Goal: Find specific page/section: Find specific page/section

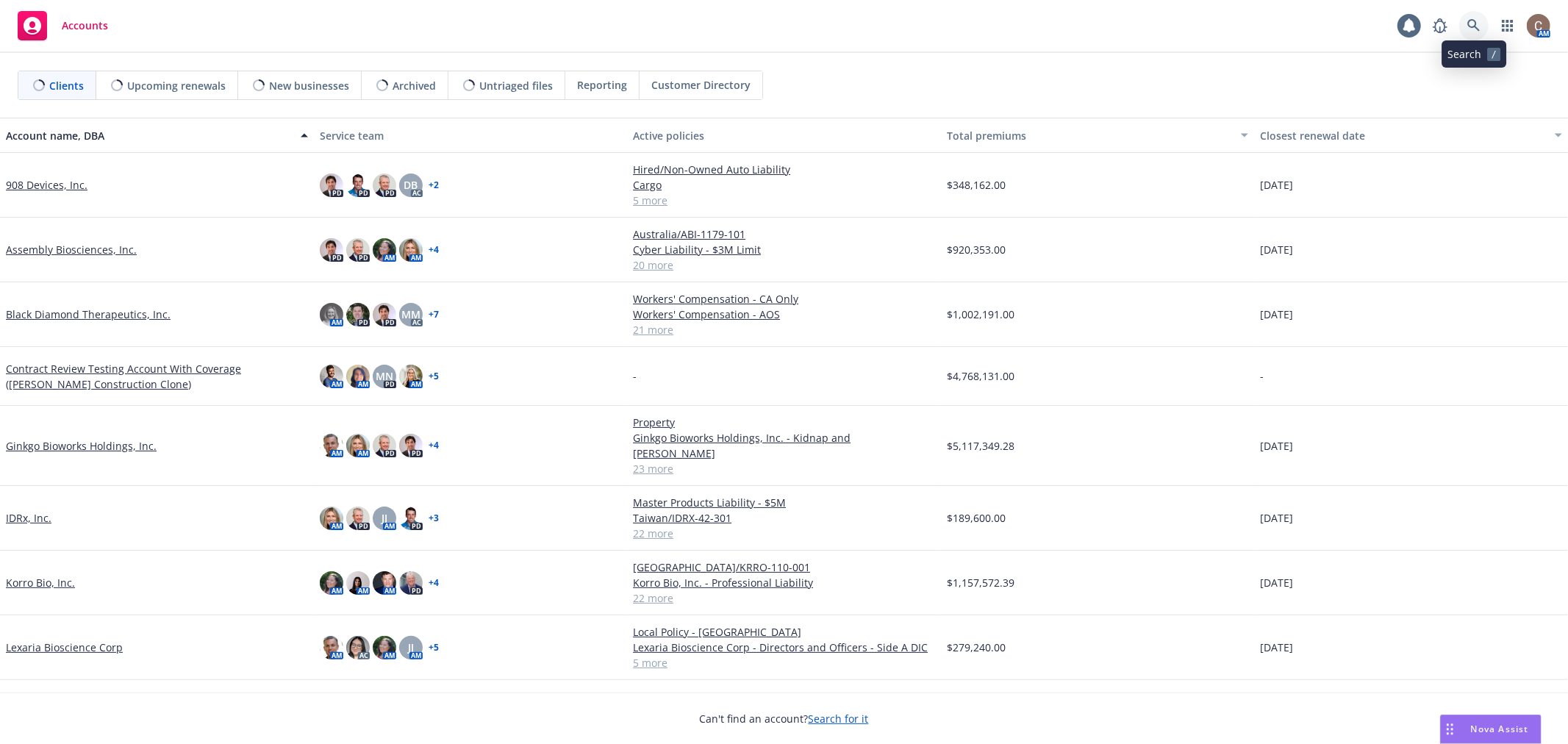
click at [1471, 27] on icon at bounding box center [1473, 25] width 13 height 13
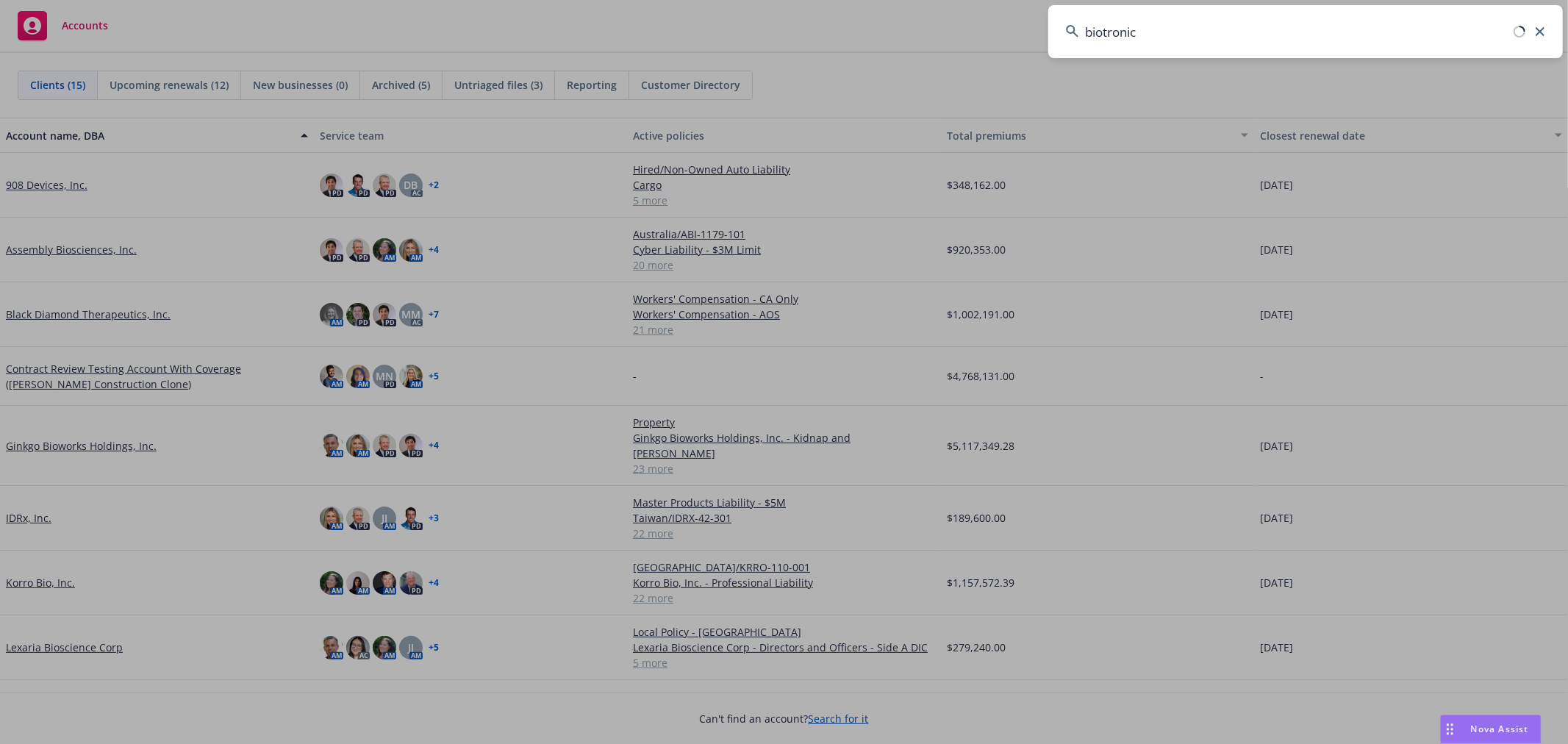
type input "biotronic"
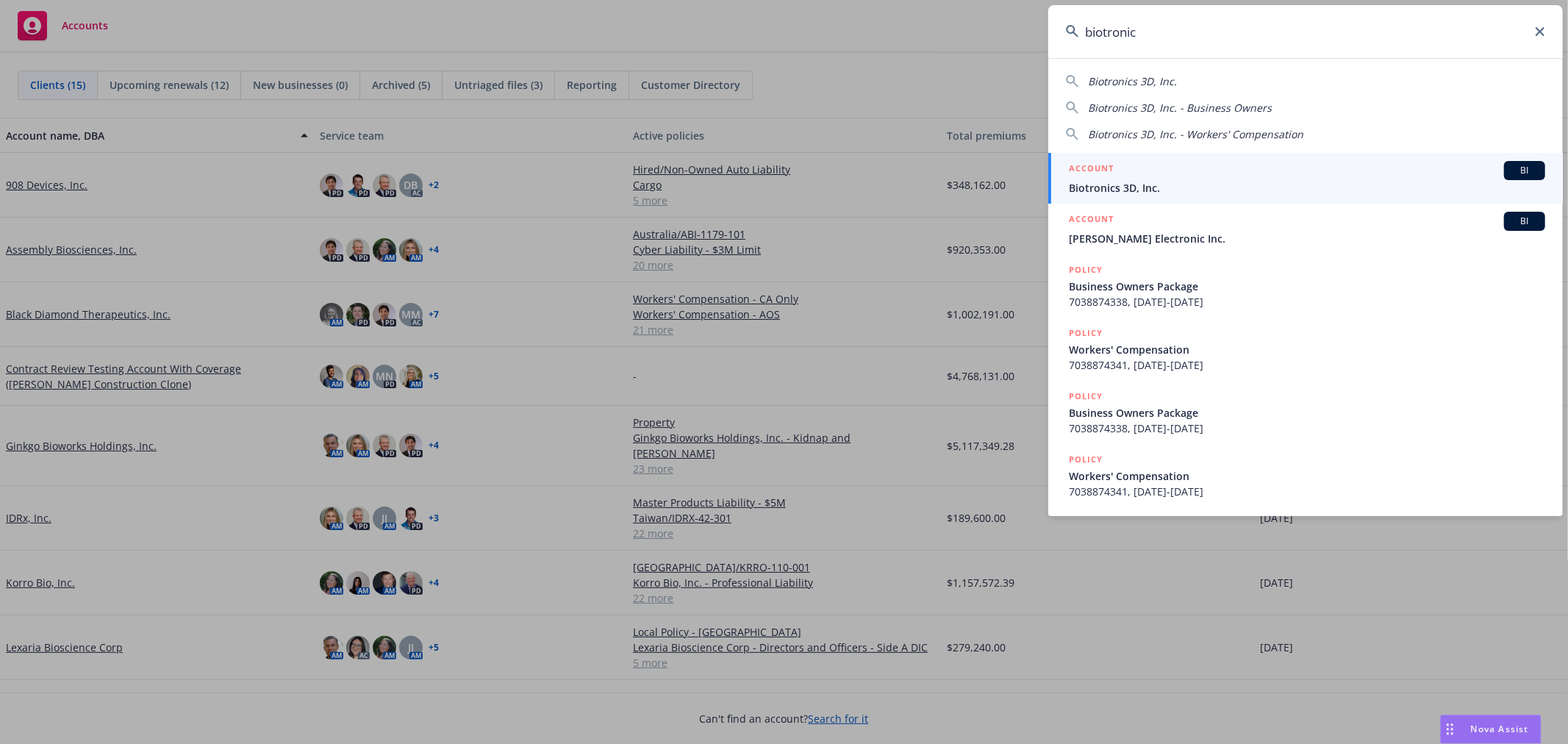
click at [1158, 189] on span "Biotronics 3D, Inc." at bounding box center [1307, 188] width 476 height 15
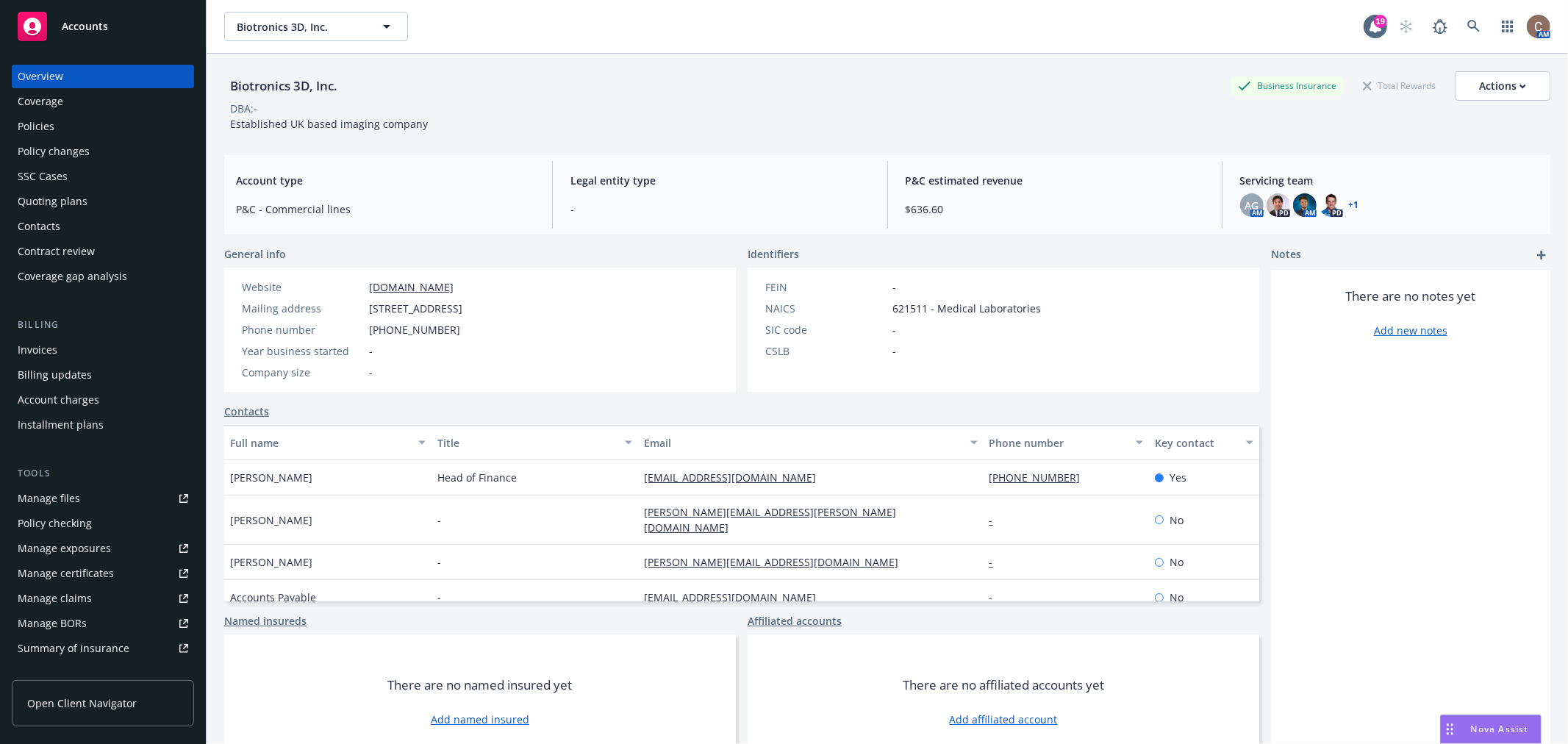
click at [57, 126] on div "Policies" at bounding box center [103, 126] width 171 height 24
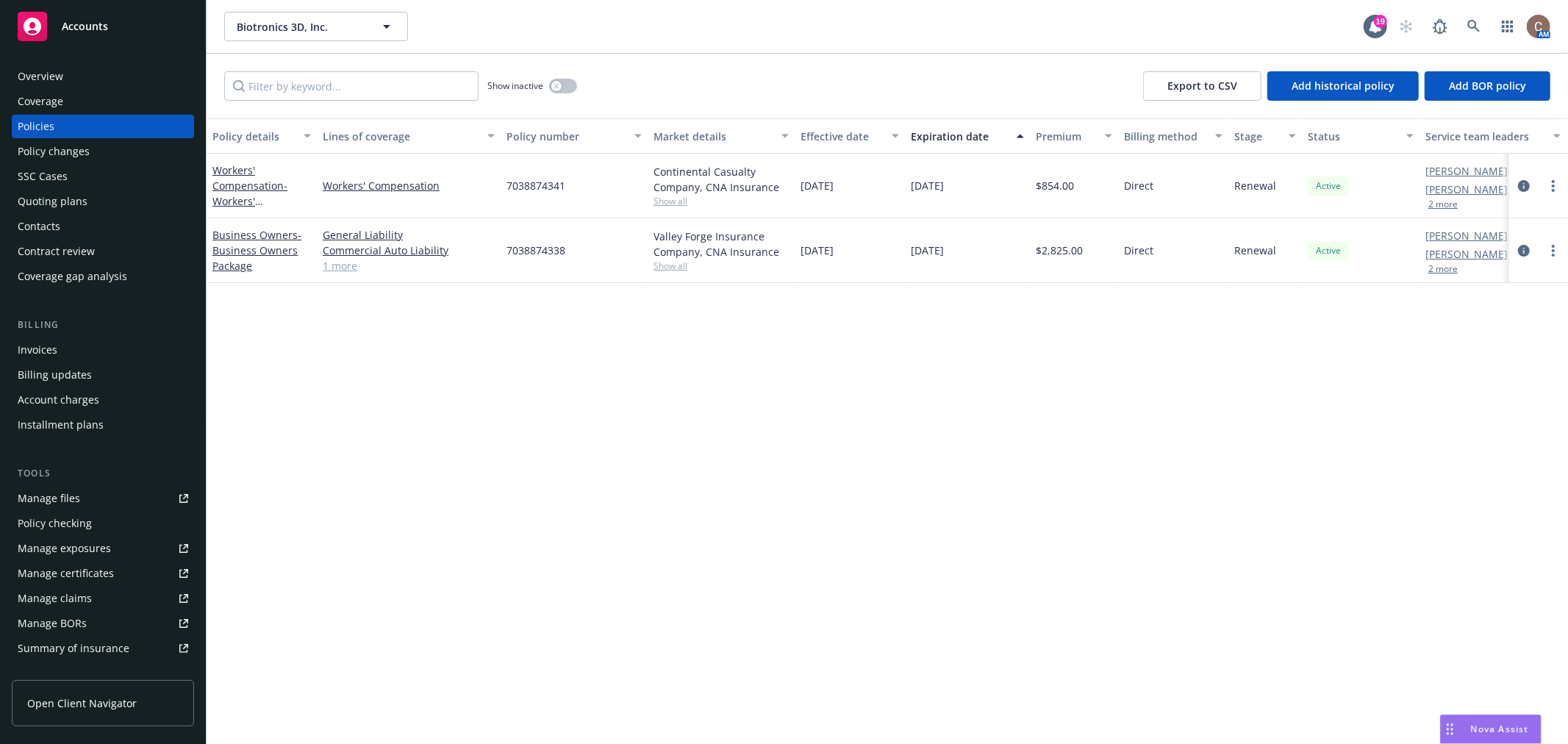
click at [89, 496] on link "Manage files" at bounding box center [103, 498] width 183 height 24
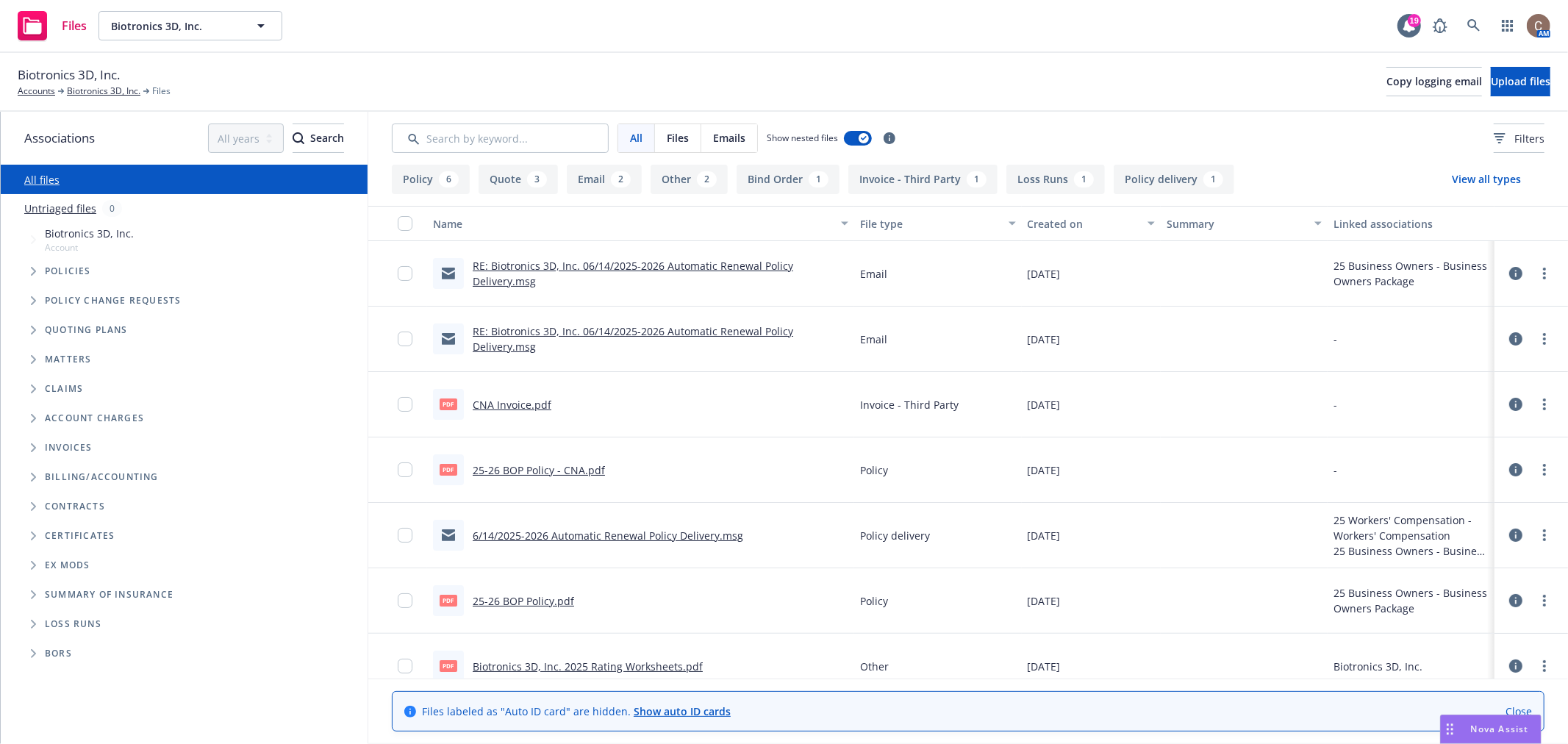
click at [69, 211] on link "Untriaged files" at bounding box center [61, 208] width 72 height 15
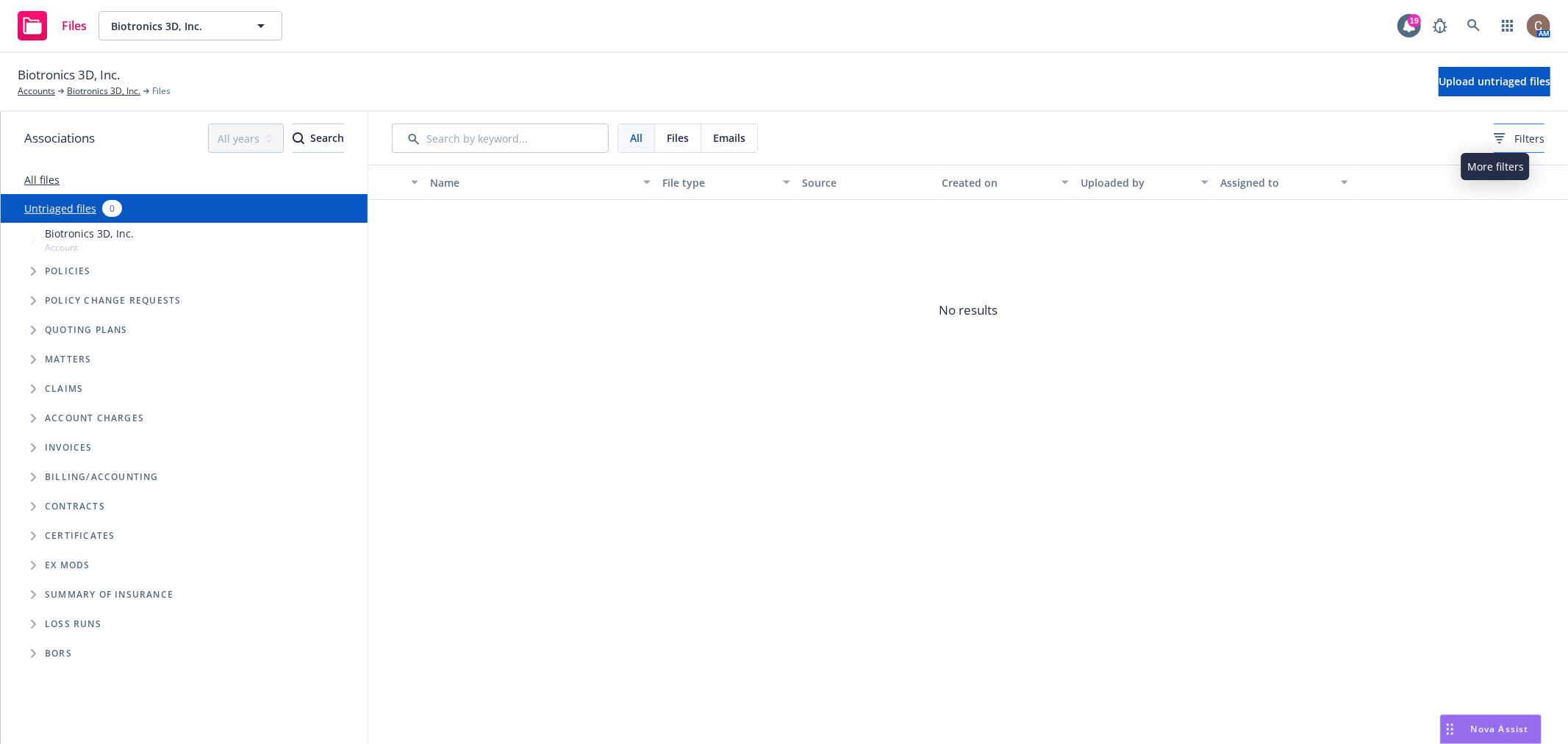
click at [1514, 136] on span "Filters" at bounding box center [1529, 138] width 30 height 15
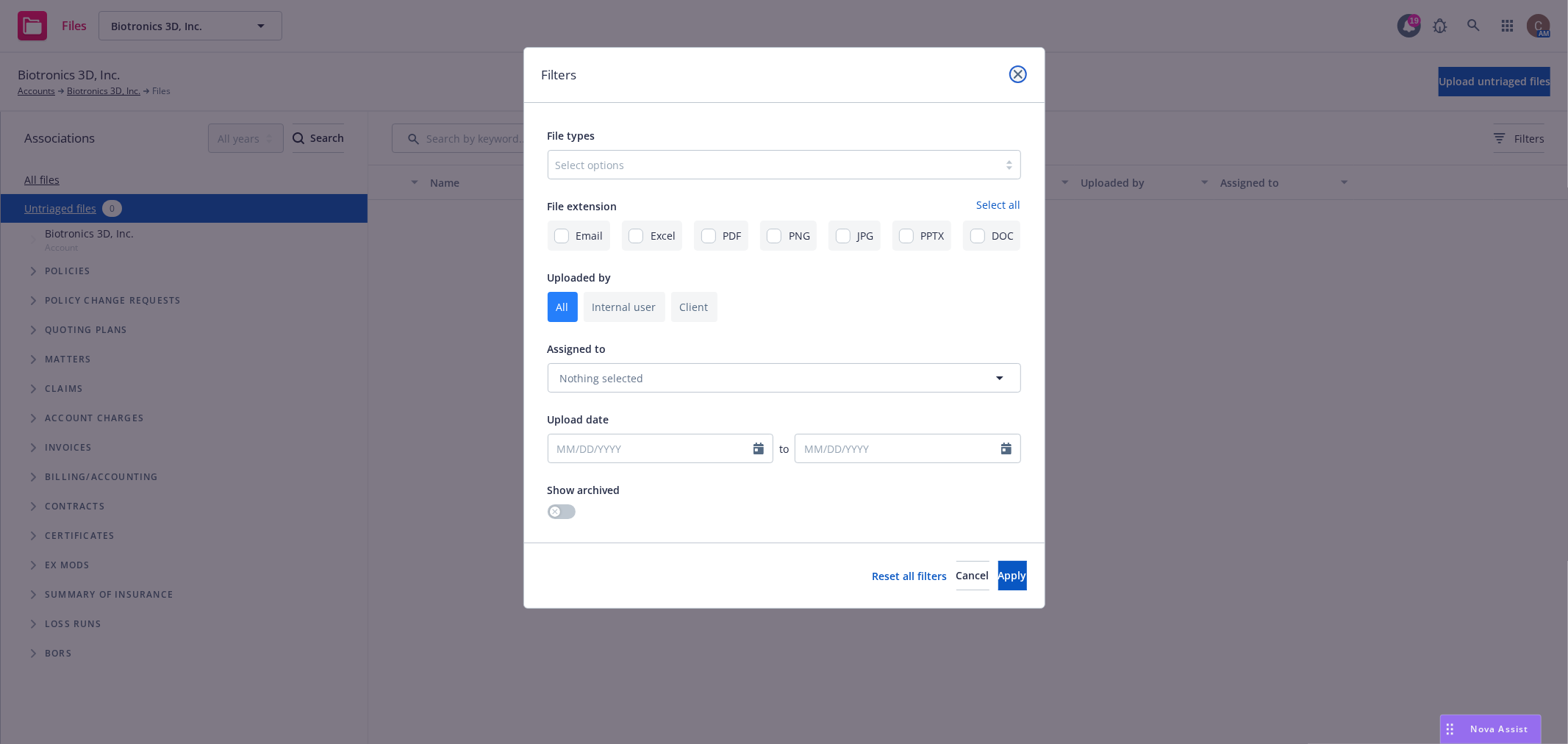
click at [1018, 76] on icon "close" at bounding box center [1018, 74] width 8 height 8
